Goal: Information Seeking & Learning: Learn about a topic

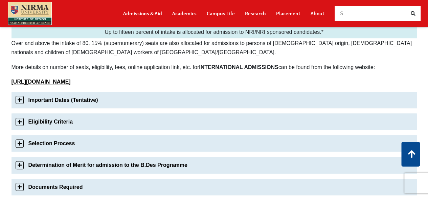
scroll to position [187, 0]
click at [168, 105] on link "Important Dates (Tentative)" at bounding box center [215, 99] width 406 height 17
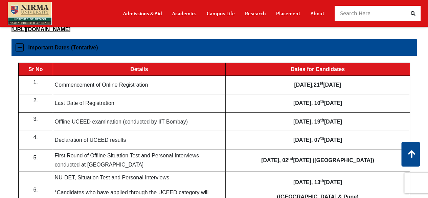
scroll to position [240, 0]
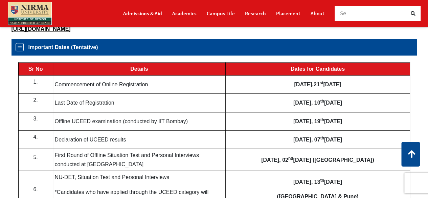
drag, startPoint x: 148, startPoint y: 84, endPoint x: 78, endPoint y: 80, distance: 70.2
click at [78, 80] on td "Commencement of Online Registration" at bounding box center [139, 85] width 173 height 18
drag, startPoint x: 54, startPoint y: 85, endPoint x: 120, endPoint y: 75, distance: 66.9
click at [120, 75] on tbody "Sr No Details Dates for Candidates 1. Commencement of Online Registration [DATE…" at bounding box center [214, 177] width 392 height 228
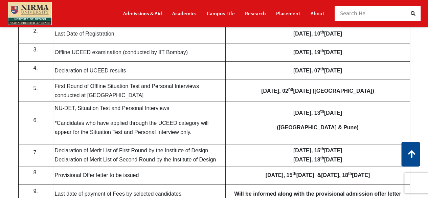
scroll to position [309, 0]
click at [55, 82] on td "First Round of Offline Situation Test and Personal Interviews conducted at [GEO…" at bounding box center [139, 91] width 173 height 22
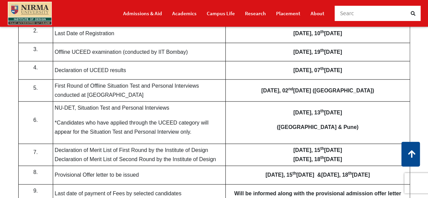
click at [55, 82] on td "First Round of Offline Situation Test and Personal Interviews conducted at [GEO…" at bounding box center [139, 91] width 173 height 22
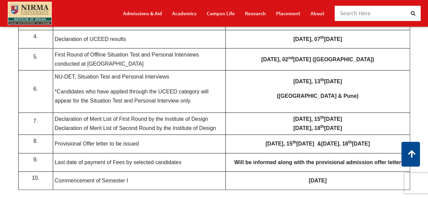
scroll to position [341, 0]
